Goal: Complete application form

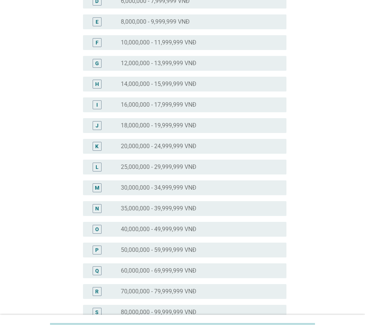
scroll to position [148, 0]
click at [128, 206] on label "35,000,000 - 39,999,999 VNĐ" at bounding box center [159, 207] width 76 height 7
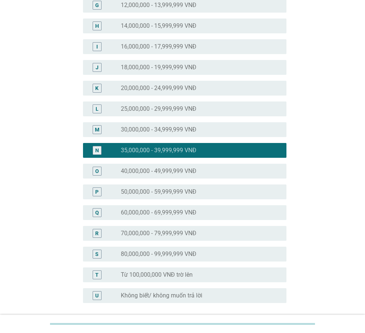
scroll to position [271, 0]
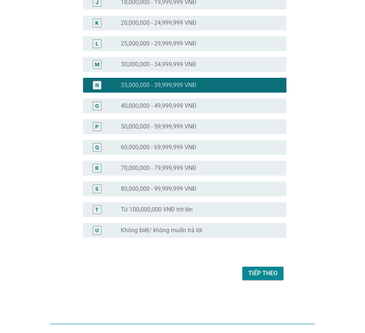
click at [250, 271] on div "Tiếp theo" at bounding box center [262, 273] width 29 height 9
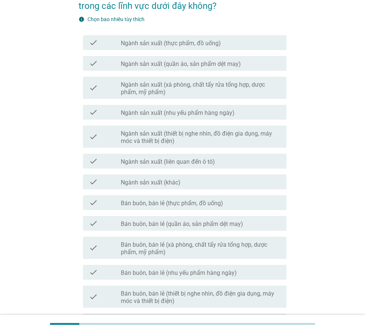
scroll to position [74, 0]
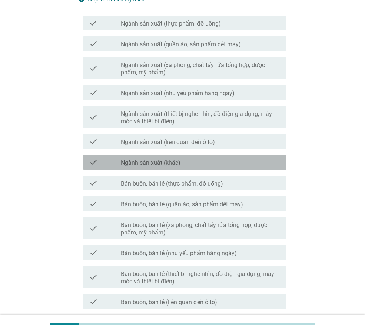
click at [184, 160] on div "check_box_outline_blank Ngành sản xuất (khác)" at bounding box center [201, 162] width 160 height 9
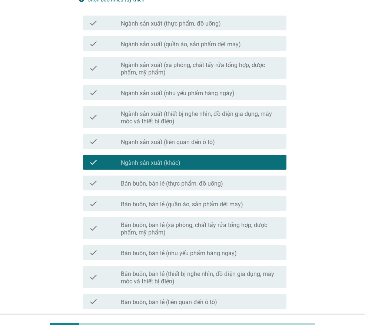
scroll to position [297, 0]
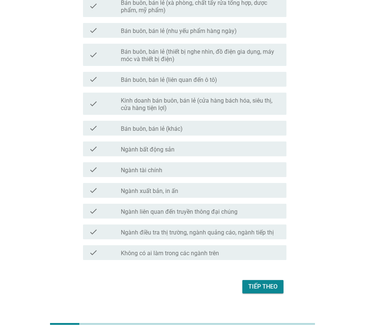
click at [258, 284] on div "Tiếp theo" at bounding box center [262, 287] width 29 height 9
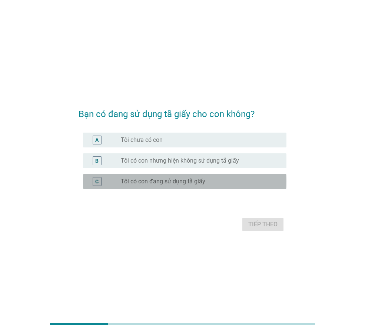
click at [136, 184] on label "Tôi có con đang sử dụng tã giấy" at bounding box center [163, 181] width 85 height 7
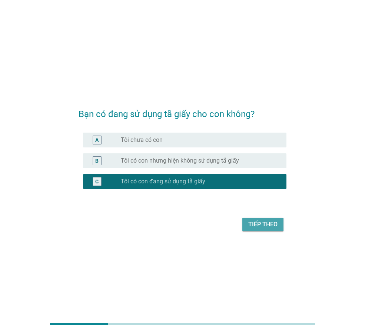
click at [273, 227] on div "Tiếp theo" at bounding box center [262, 224] width 29 height 9
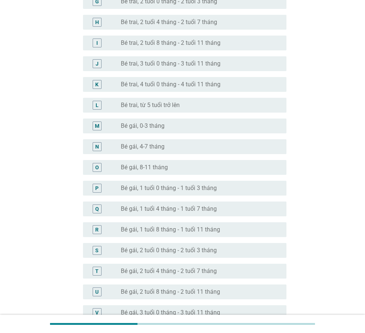
scroll to position [260, 0]
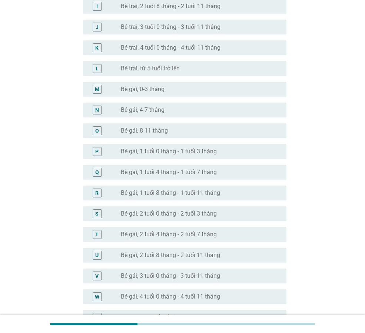
click at [97, 236] on div "T" at bounding box center [96, 235] width 3 height 8
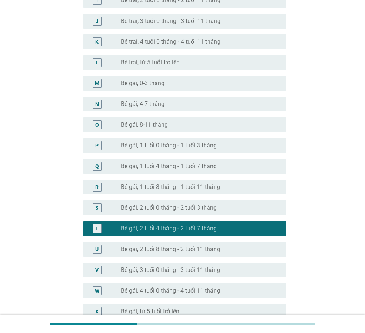
scroll to position [347, 0]
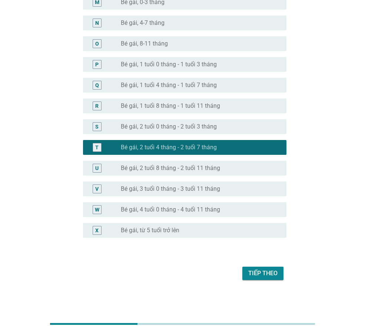
click at [252, 273] on div "Tiếp theo" at bounding box center [262, 273] width 29 height 9
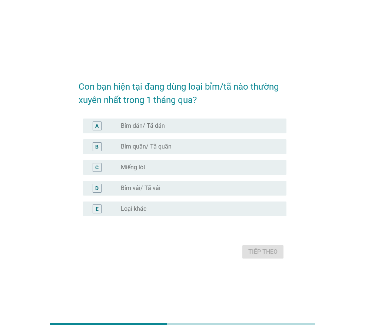
click at [96, 149] on div "B" at bounding box center [96, 147] width 3 height 8
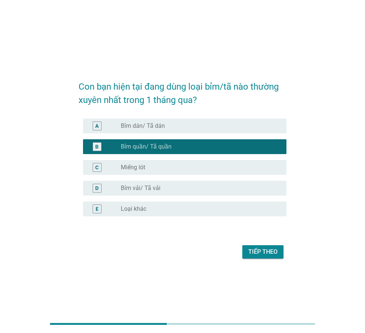
click at [255, 251] on div "Tiếp theo" at bounding box center [262, 252] width 29 height 9
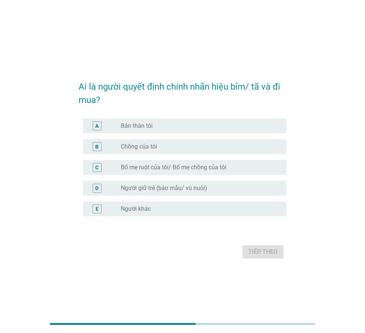
click at [141, 127] on label "Bản thân tôi" at bounding box center [137, 125] width 32 height 7
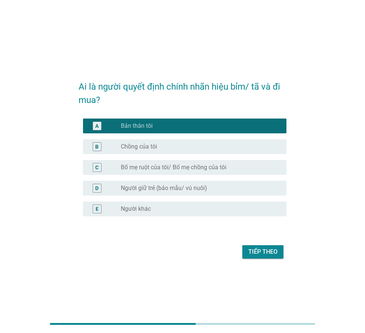
click at [258, 248] on div "Tiếp theo" at bounding box center [262, 252] width 29 height 9
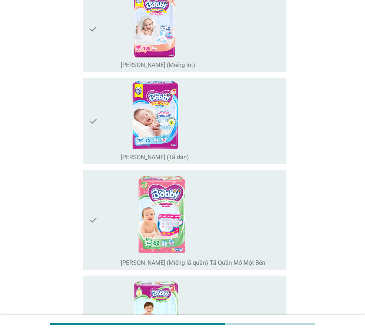
scroll to position [927, 0]
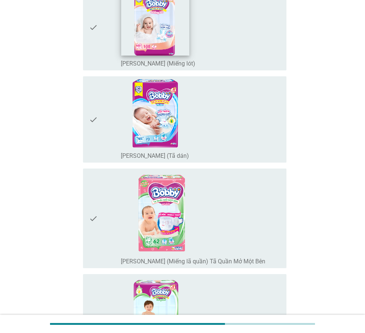
click at [155, 51] on img at bounding box center [155, 21] width 68 height 68
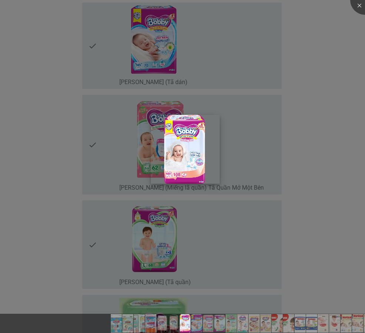
scroll to position [1001, 0]
click at [229, 202] on div at bounding box center [182, 166] width 365 height 333
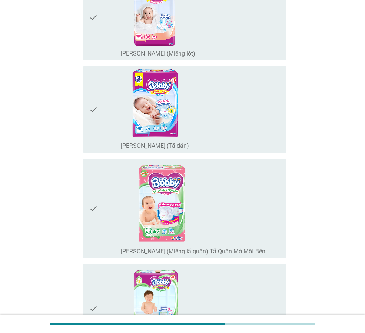
scroll to position [816, 0]
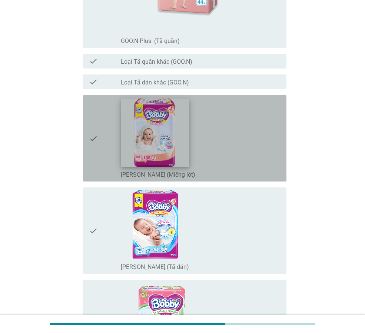
click at [177, 153] on img at bounding box center [155, 133] width 68 height 68
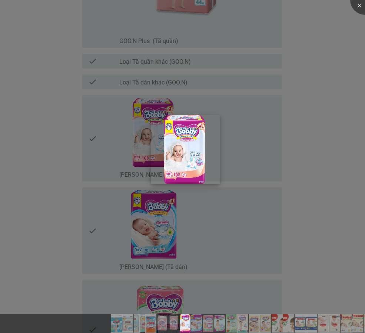
click at [186, 160] on img at bounding box center [185, 149] width 69 height 69
click at [112, 146] on div at bounding box center [182, 166] width 365 height 333
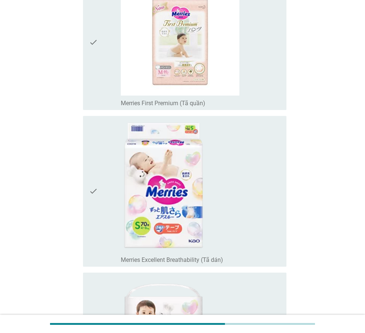
scroll to position [3708, 0]
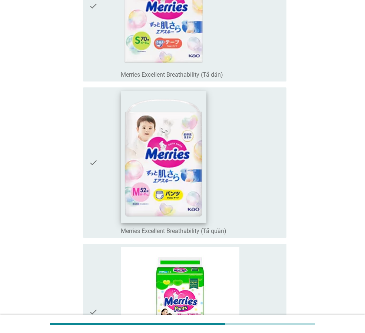
click at [181, 156] on img at bounding box center [163, 157] width 85 height 132
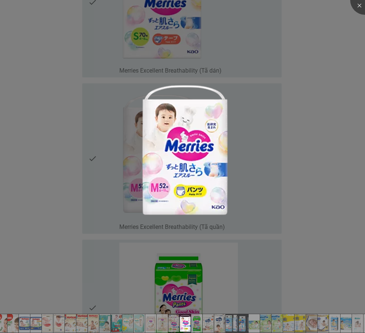
click at [184, 326] on img at bounding box center [185, 323] width 12 height 19
click at [189, 143] on img at bounding box center [185, 149] width 94 height 146
click at [299, 139] on div at bounding box center [182, 166] width 365 height 333
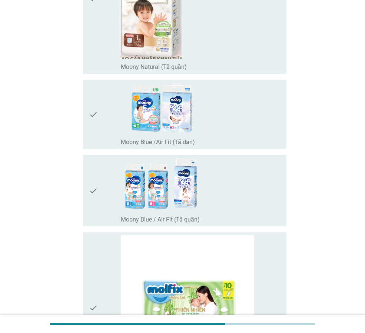
scroll to position [4335, 0]
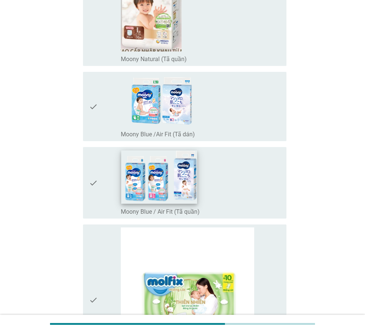
click at [173, 184] on img at bounding box center [159, 178] width 76 height 54
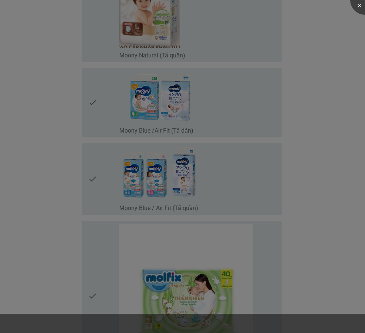
scroll to position [0, 209]
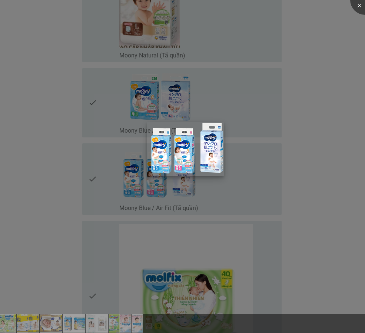
click at [210, 159] on img at bounding box center [185, 149] width 77 height 54
click at [187, 160] on img at bounding box center [186, 149] width 77 height 54
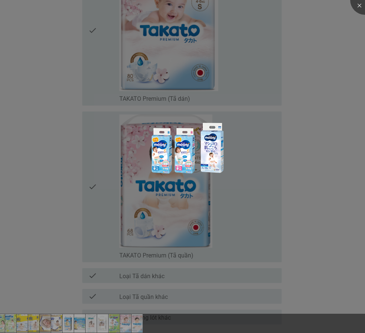
scroll to position [6174, 0]
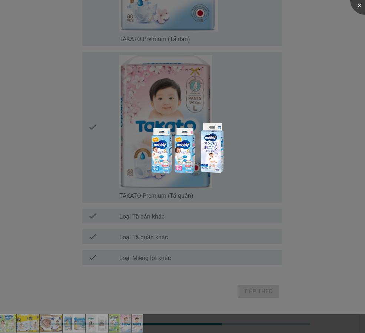
click at [254, 290] on div at bounding box center [182, 166] width 365 height 333
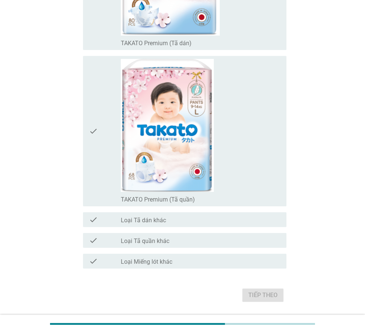
click at [240, 298] on div "Tiếp theo" at bounding box center [183, 296] width 208 height 18
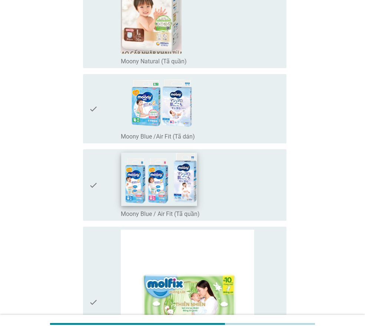
scroll to position [4320, 0]
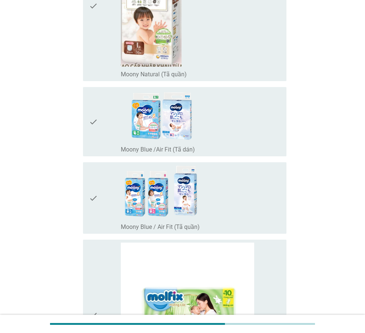
click at [86, 195] on div "check check_box_outline_blank Moony Blue / Air Fit (Tã quần)" at bounding box center [185, 198] width 204 height 72
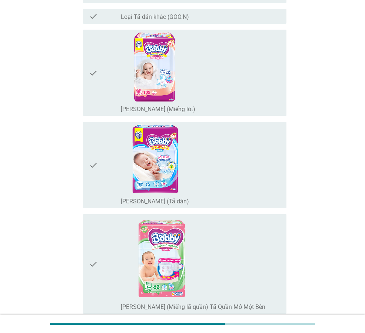
scroll to position [844, 0]
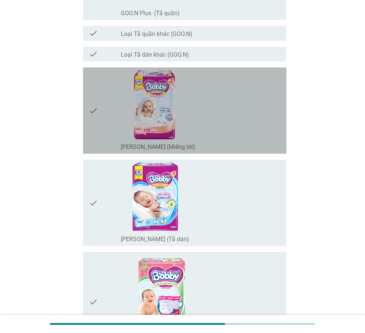
click at [92, 111] on icon "check" at bounding box center [93, 110] width 9 height 80
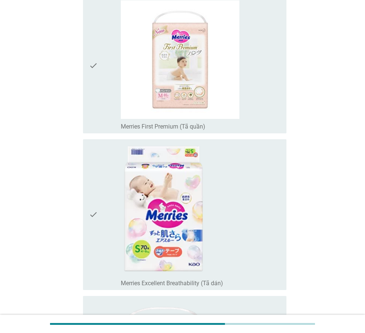
scroll to position [3560, 0]
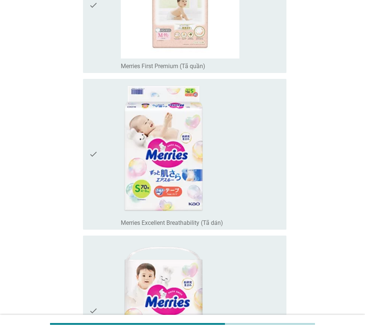
click at [90, 154] on icon "check" at bounding box center [93, 154] width 9 height 145
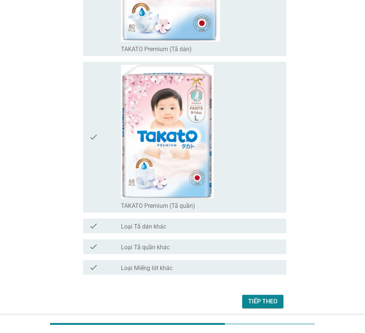
scroll to position [6196, 0]
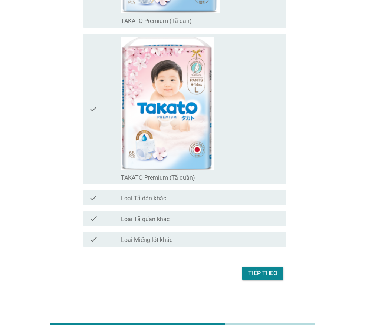
click at [261, 272] on div "Tiếp theo" at bounding box center [262, 273] width 29 height 9
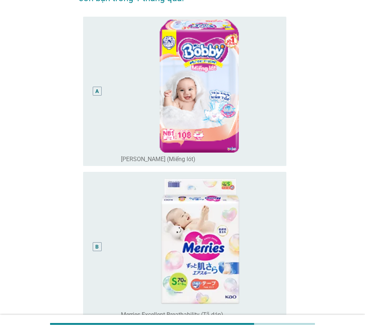
scroll to position [222, 0]
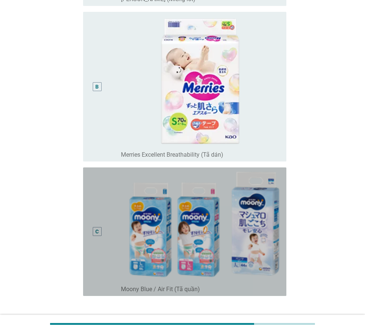
click at [97, 233] on div "C" at bounding box center [96, 232] width 3 height 8
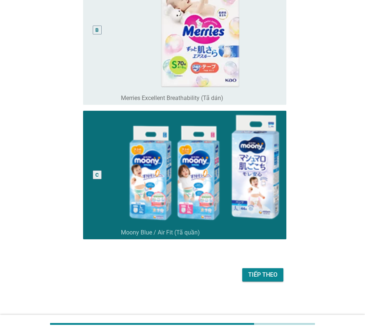
scroll to position [281, 0]
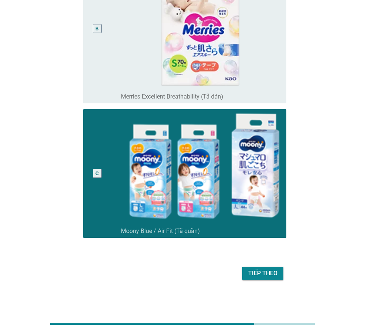
click at [260, 276] on div "Tiếp theo" at bounding box center [262, 273] width 29 height 9
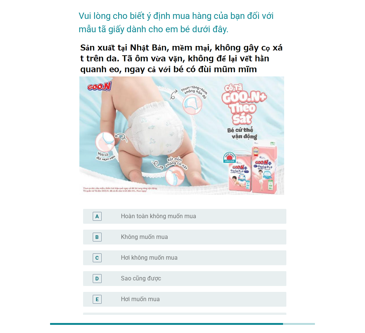
scroll to position [74, 0]
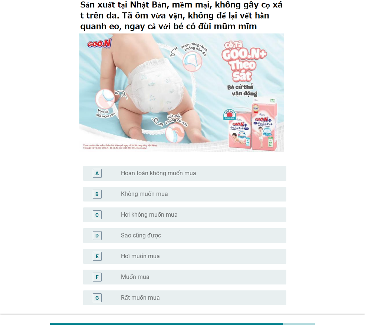
click at [141, 258] on label "Hơi muốn mua" at bounding box center [140, 256] width 39 height 7
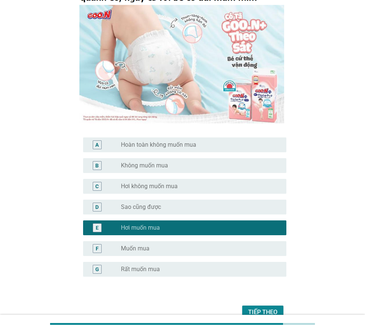
scroll to position [142, 0]
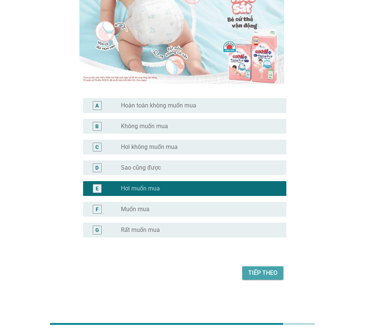
click at [255, 278] on div "Tiếp theo" at bounding box center [262, 273] width 29 height 9
